Goal: Task Accomplishment & Management: Use online tool/utility

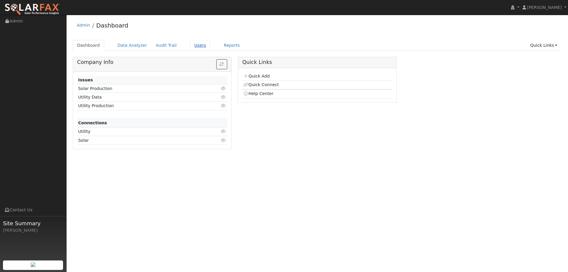
click at [193, 46] on link "Users" at bounding box center [200, 45] width 21 height 11
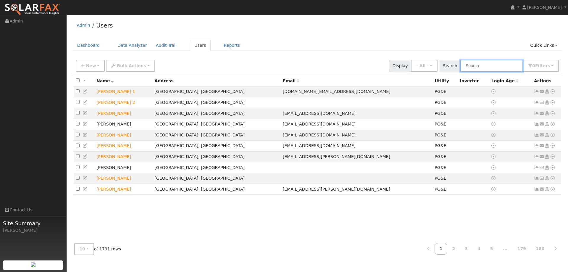
click at [497, 63] on input "text" at bounding box center [492, 66] width 63 height 12
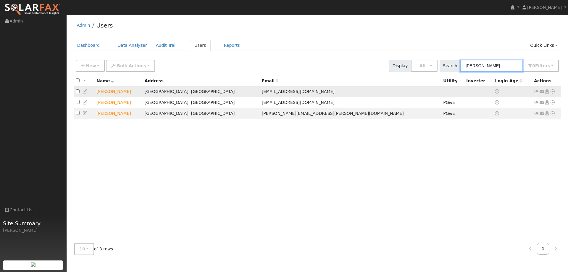
type input "Vincent"
click at [553, 93] on icon at bounding box center [552, 91] width 5 height 4
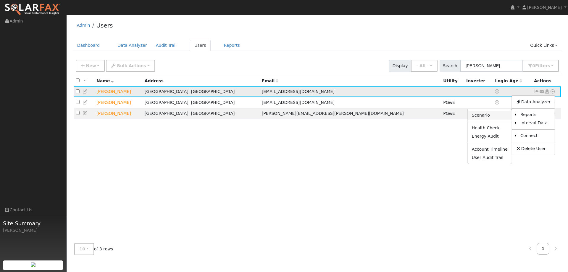
click at [504, 113] on link "Scenario" at bounding box center [490, 115] width 44 height 8
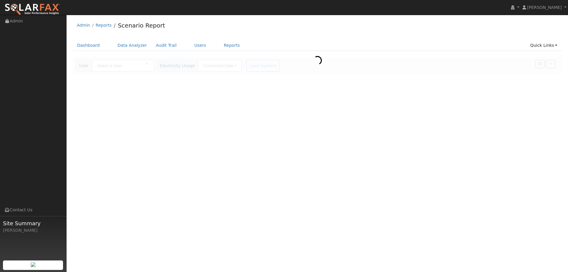
type input "[PERSON_NAME]"
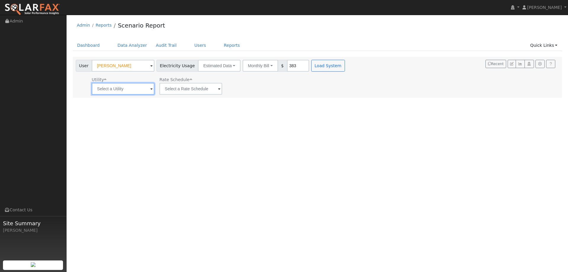
click at [141, 89] on input "text" at bounding box center [123, 89] width 63 height 12
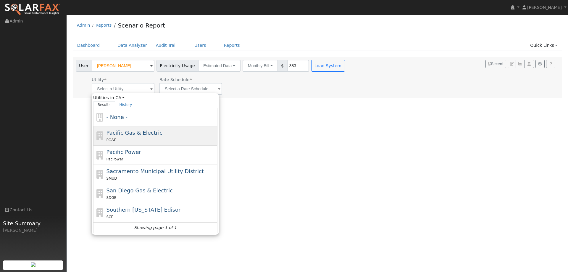
drag, startPoint x: 133, startPoint y: 136, endPoint x: 182, endPoint y: 104, distance: 58.5
click at [133, 136] on span "Pacific Gas & Electric" at bounding box center [135, 133] width 56 height 6
type input "Pacific Gas & Electric"
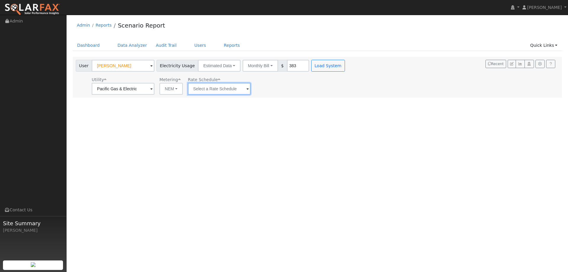
click at [205, 89] on input "text" at bounding box center [219, 89] width 63 height 12
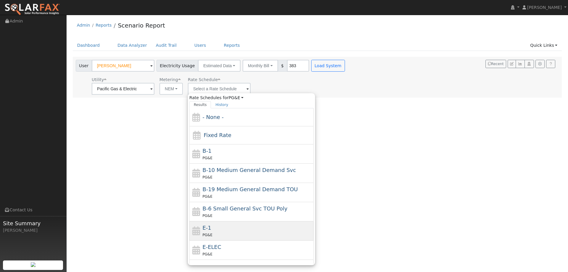
drag, startPoint x: 220, startPoint y: 235, endPoint x: 250, endPoint y: 180, distance: 63.3
click at [220, 235] on div "PG&E" at bounding box center [258, 235] width 110 height 6
type input "E-1"
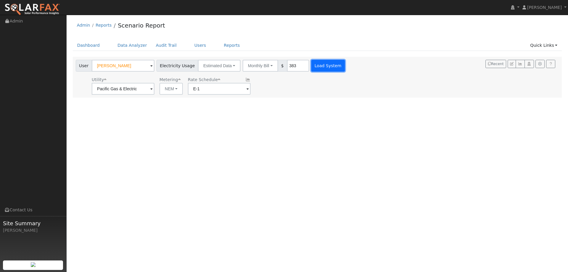
click at [322, 64] on button "Load System" at bounding box center [328, 66] width 34 height 12
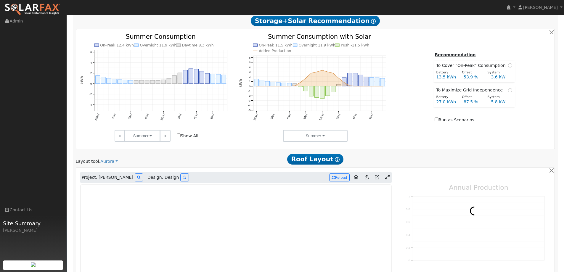
type input "0"
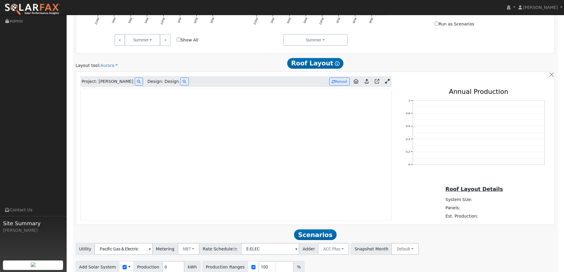
scroll to position [326, 0]
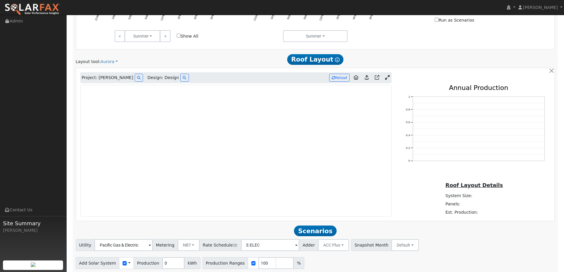
drag, startPoint x: 32, startPoint y: 5, endPoint x: 44, endPoint y: 5, distance: 11.3
click at [32, 5] on img at bounding box center [32, 9] width 56 height 12
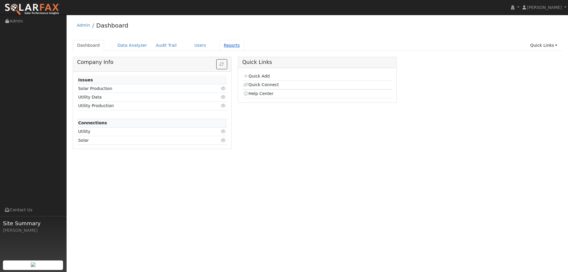
click at [220, 40] on link "Reports" at bounding box center [232, 45] width 25 height 11
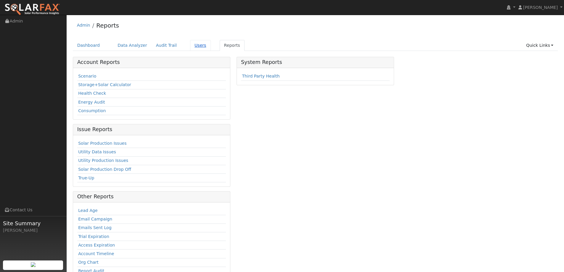
click at [190, 44] on link "Users" at bounding box center [200, 45] width 21 height 11
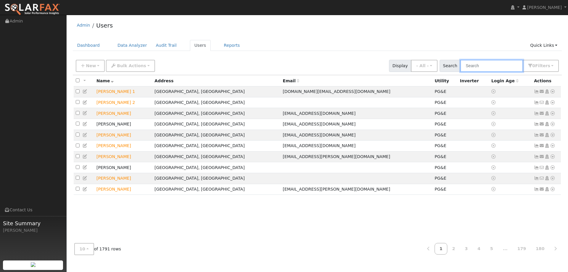
click at [499, 67] on input "text" at bounding box center [492, 66] width 63 height 12
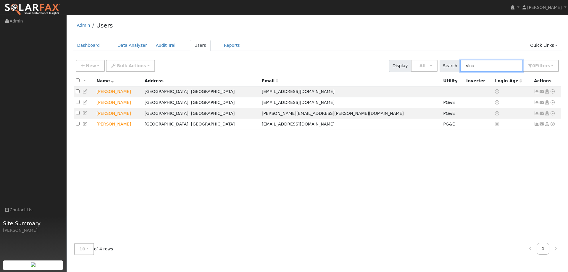
type input "Vinc"
